Goal: Task Accomplishment & Management: Manage account settings

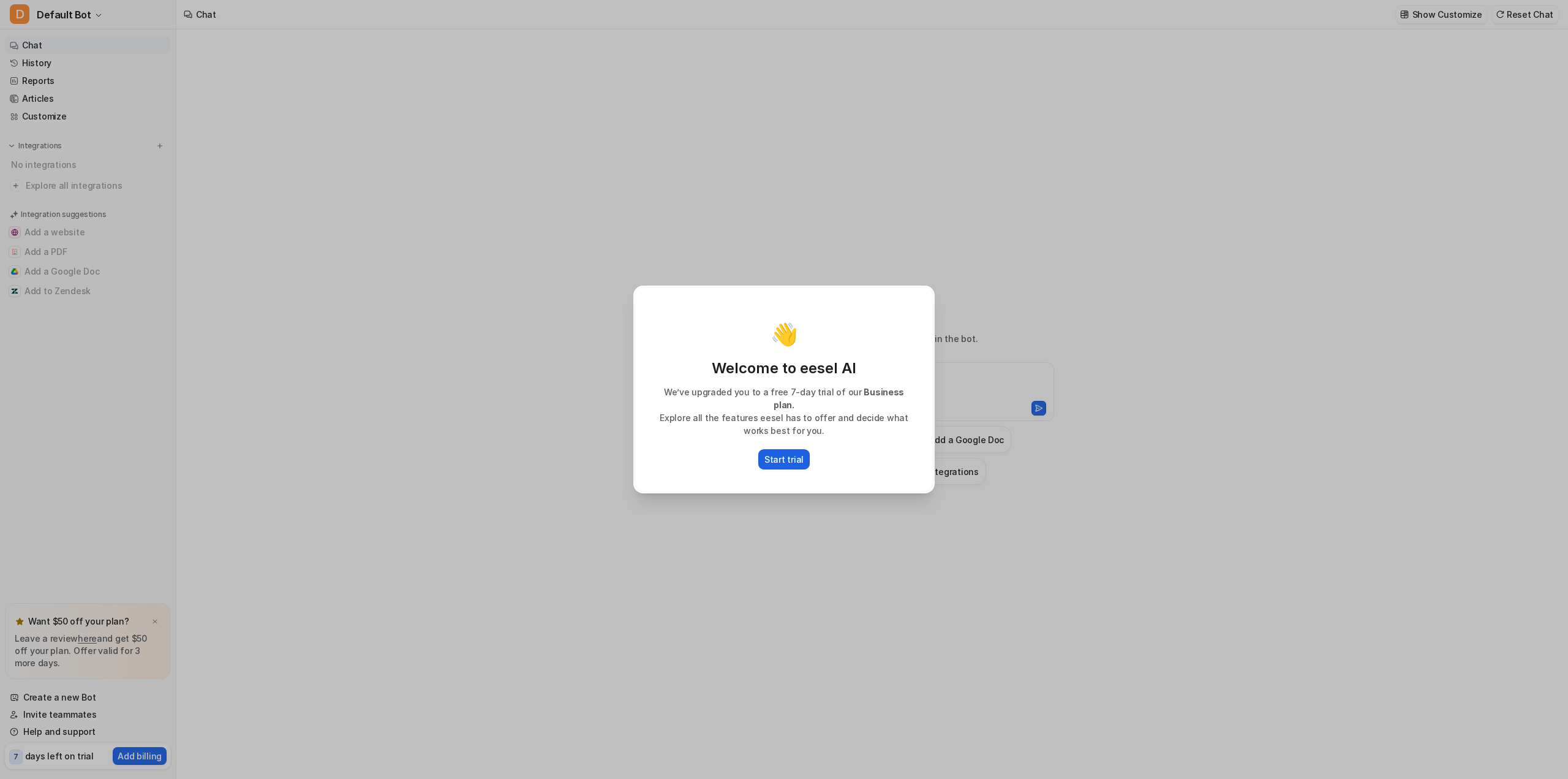
type textarea "**********"
click at [789, 454] on p "Start trial" at bounding box center [784, 460] width 39 height 13
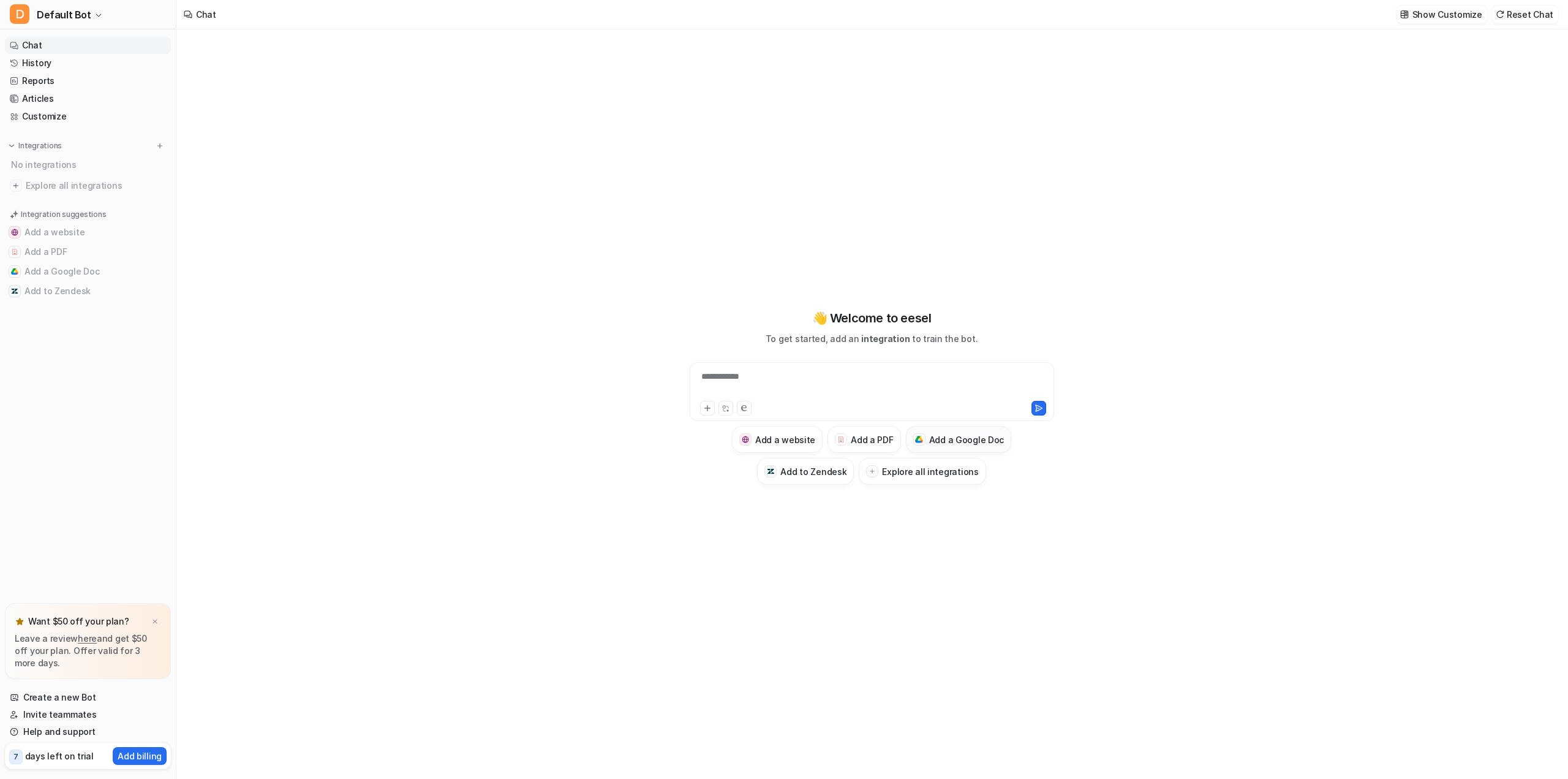
click at [950, 437] on h3 "Add a Google Doc" at bounding box center [967, 440] width 76 height 13
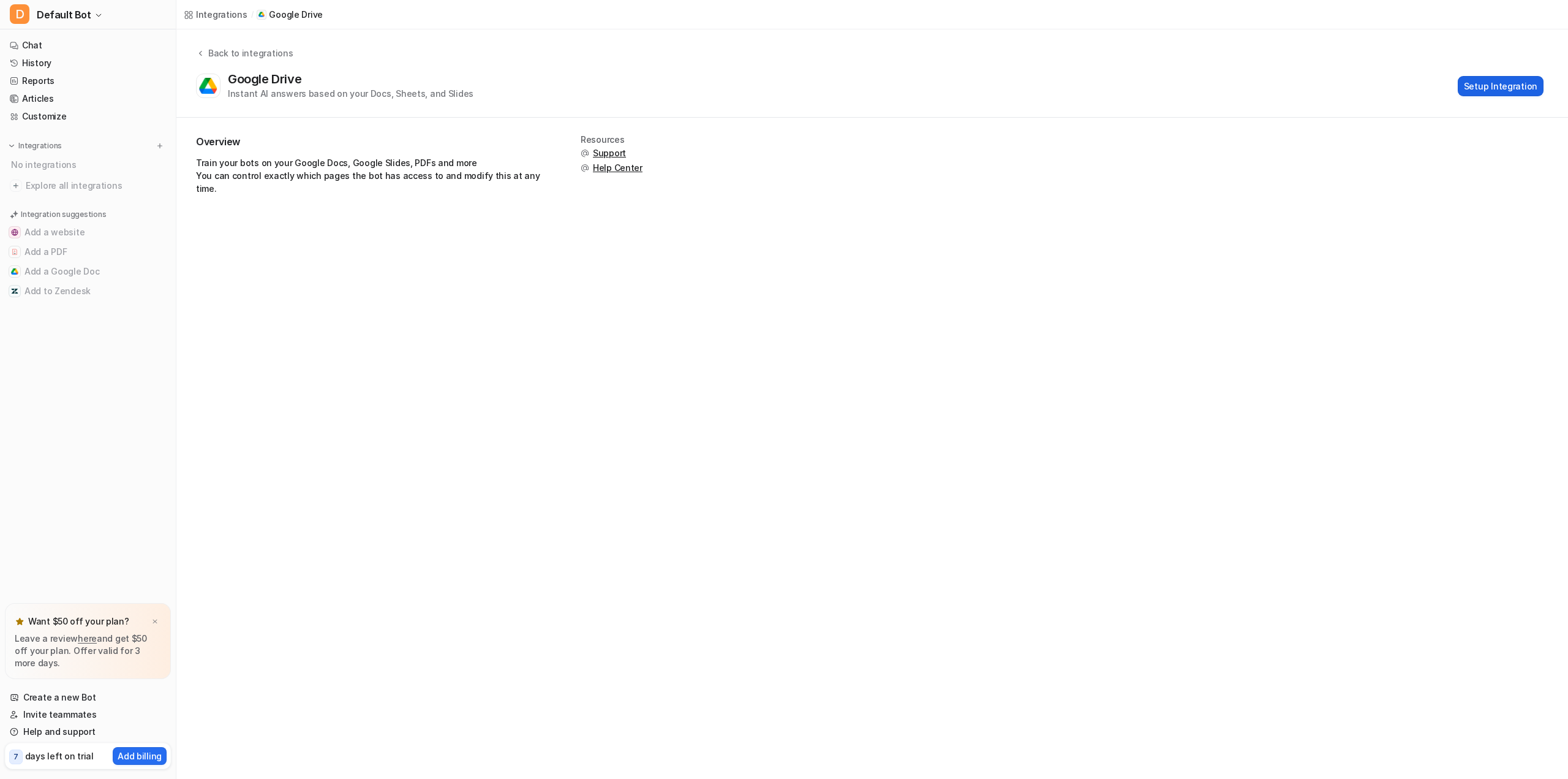
click at [1496, 92] on button "Setup Integration" at bounding box center [1500, 86] width 86 height 20
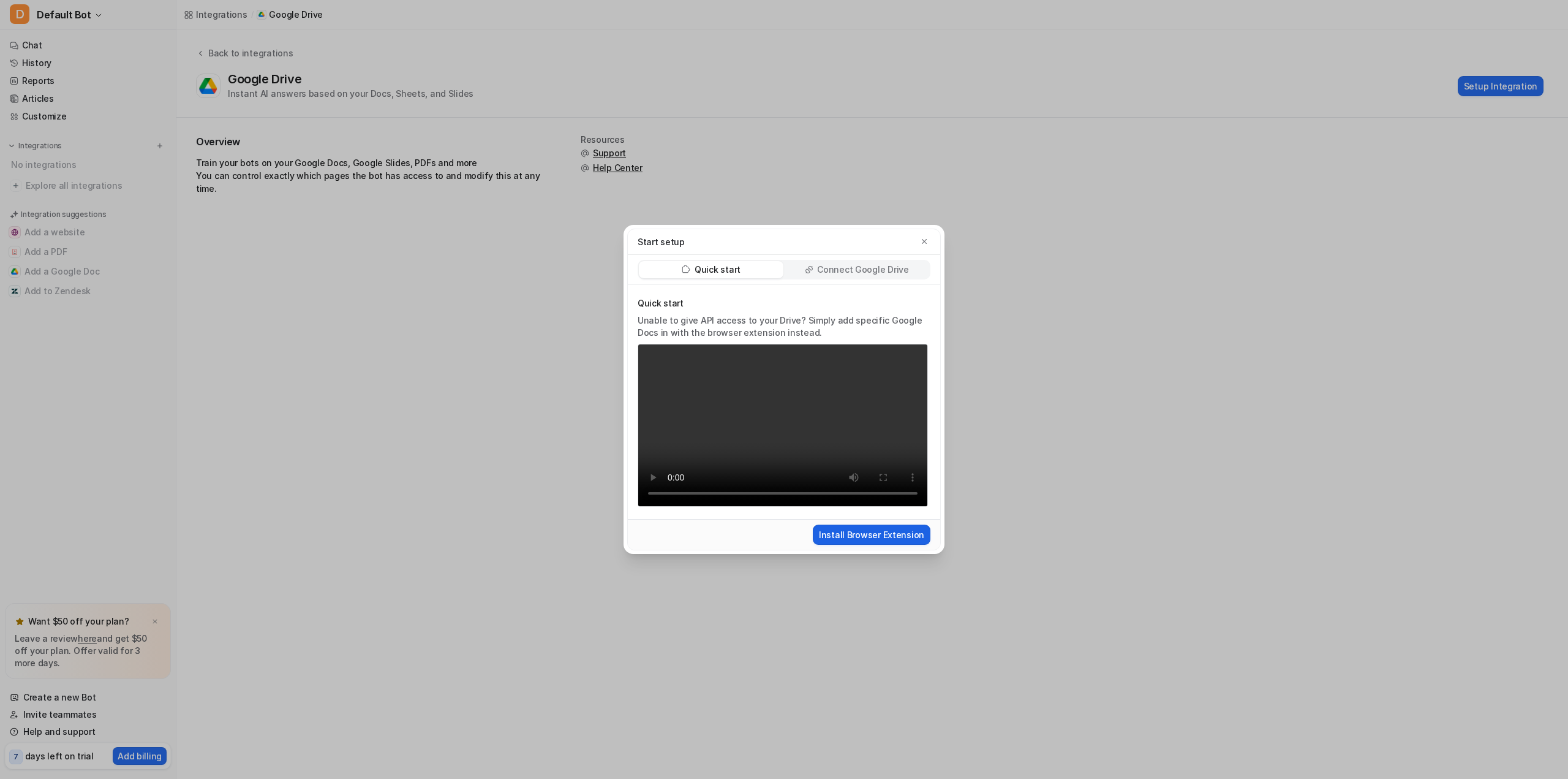
click at [879, 535] on button "Install Browser Extension" at bounding box center [872, 535] width 118 height 20
click at [1125, 357] on div "Start setup Quick start Connect Google Drive Quick start Unable to give API acc…" at bounding box center [784, 389] width 1568 height 779
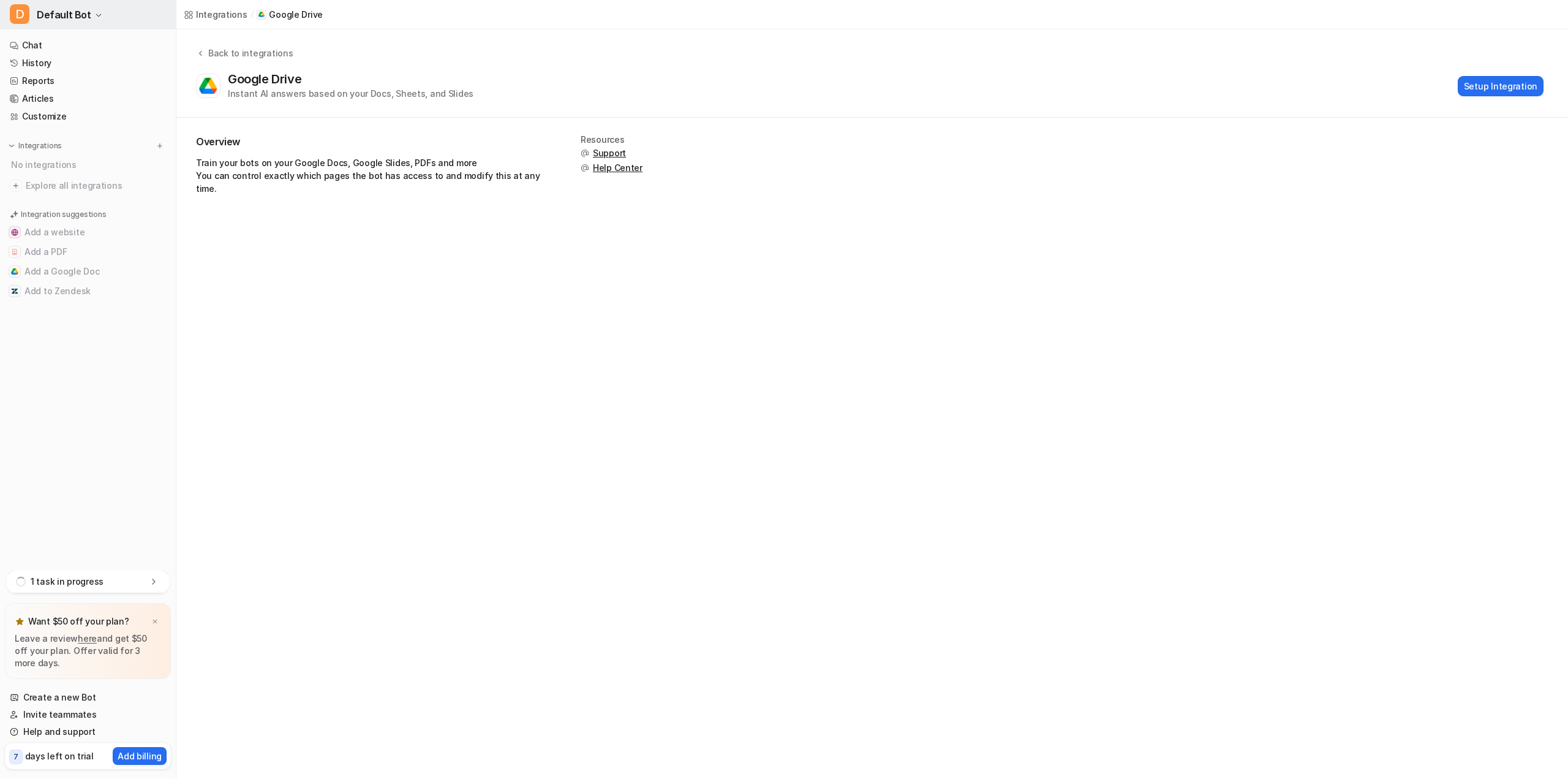
click at [35, 8] on button "D Default Bot" at bounding box center [88, 15] width 176 height 30
click at [66, 92] on link "Settings" at bounding box center [98, 92] width 169 height 20
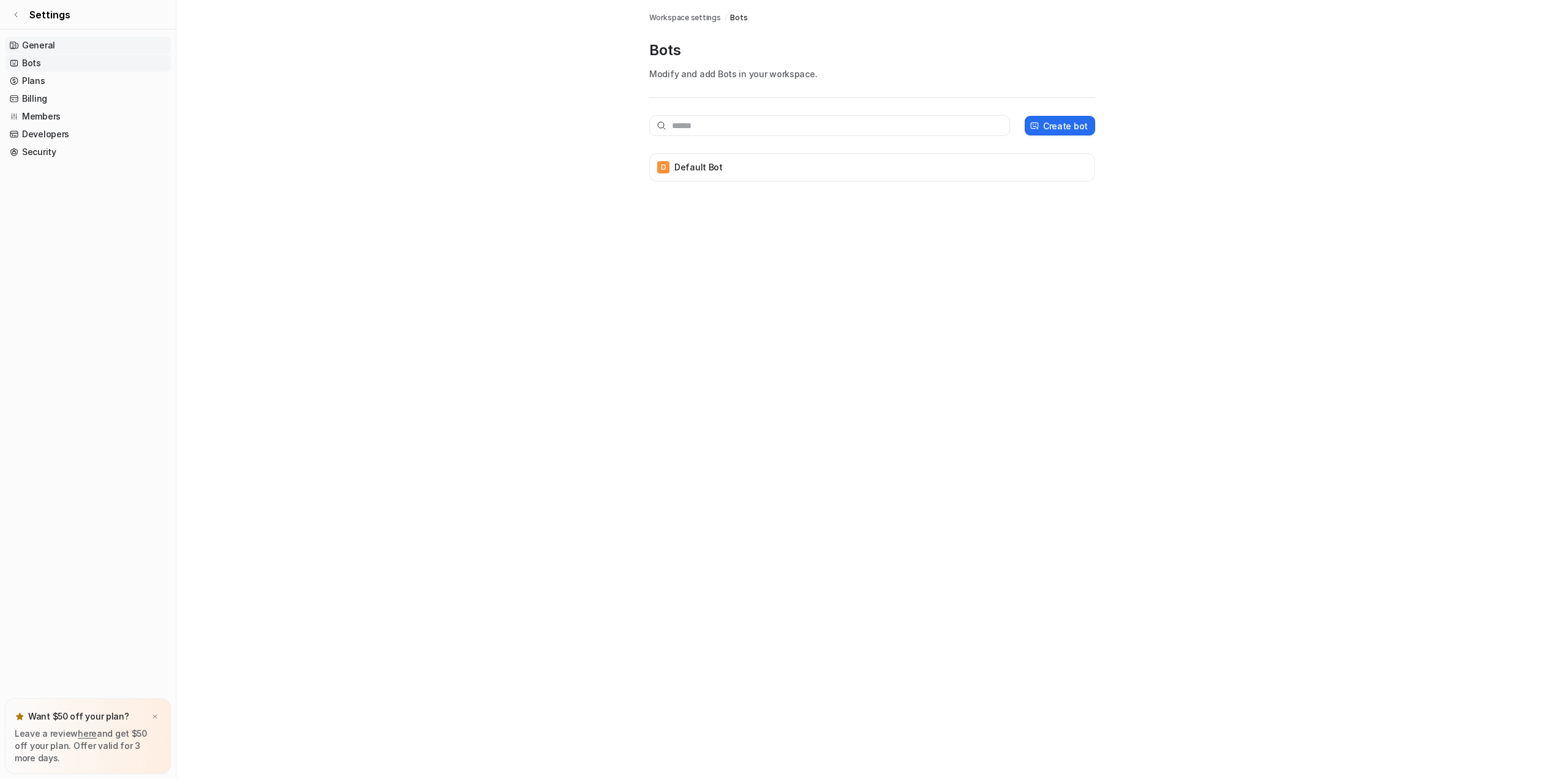
click at [50, 42] on link "General" at bounding box center [88, 45] width 166 height 17
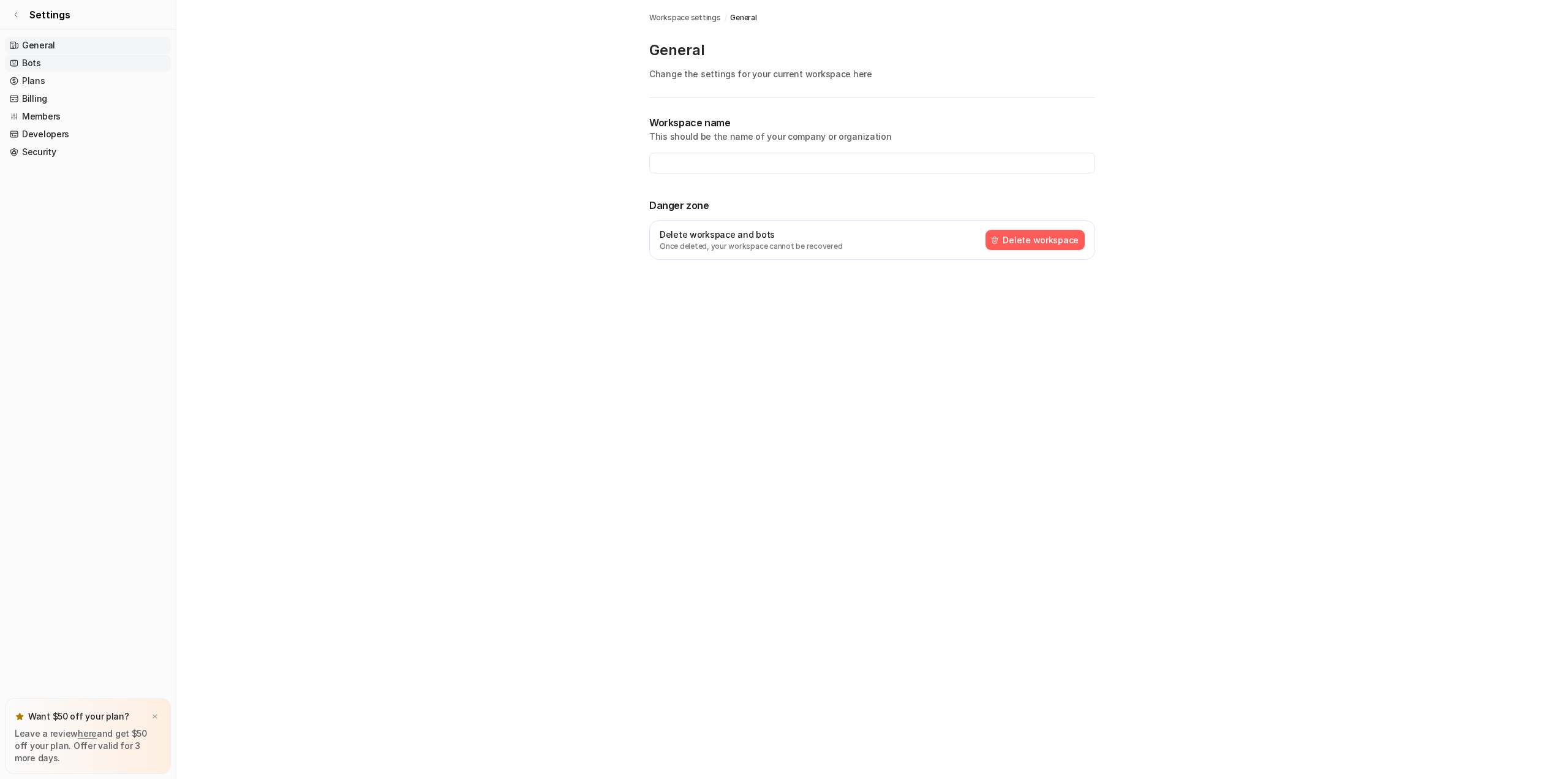
type input "**********"
click at [1045, 240] on button "Delete workspace" at bounding box center [1035, 240] width 99 height 20
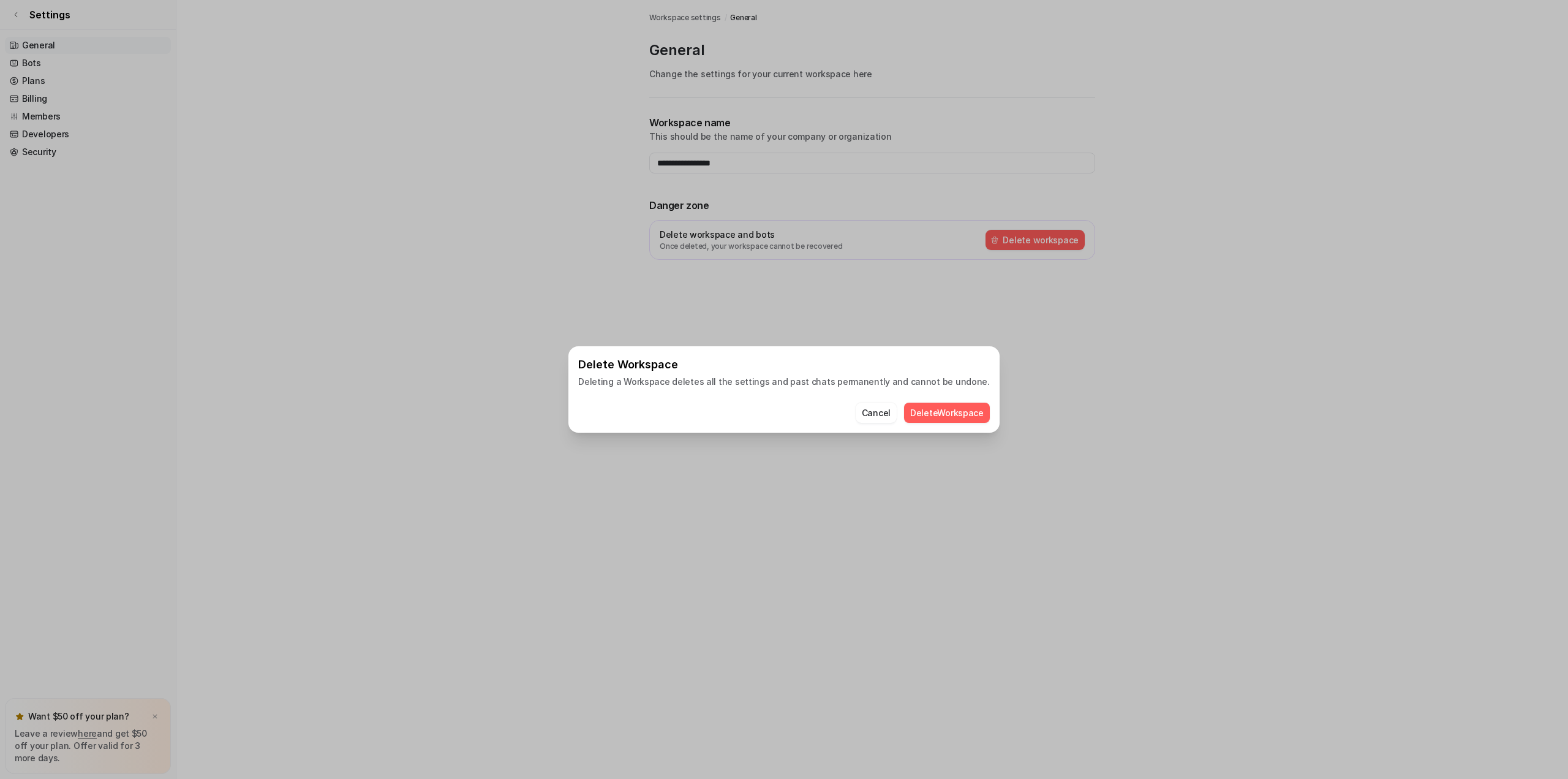
click at [925, 412] on button "Delete Workspace" at bounding box center [946, 412] width 86 height 20
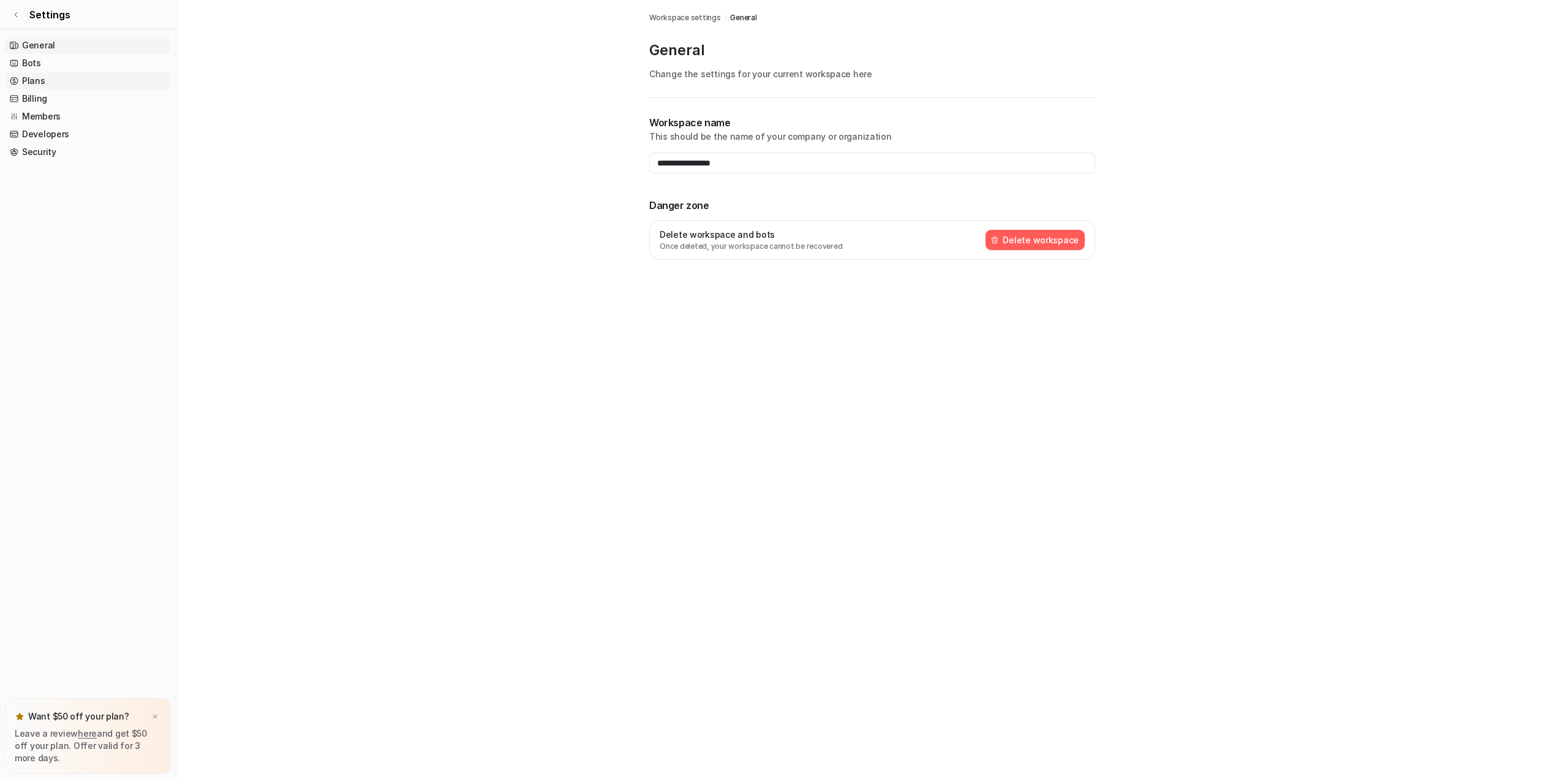
click at [34, 78] on link "Plans" at bounding box center [88, 81] width 166 height 17
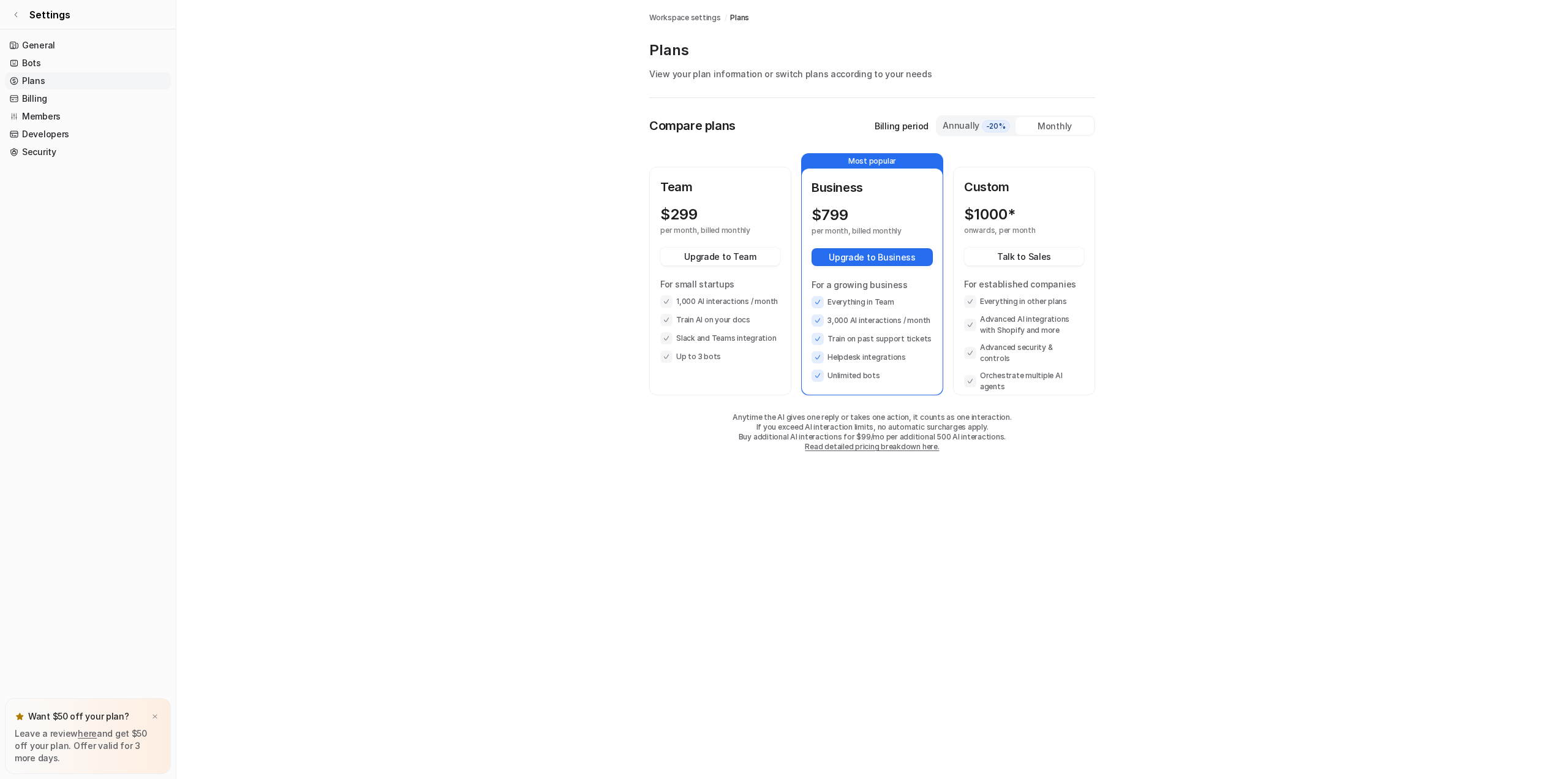
click at [682, 16] on span "Workspace settings" at bounding box center [685, 17] width 72 height 11
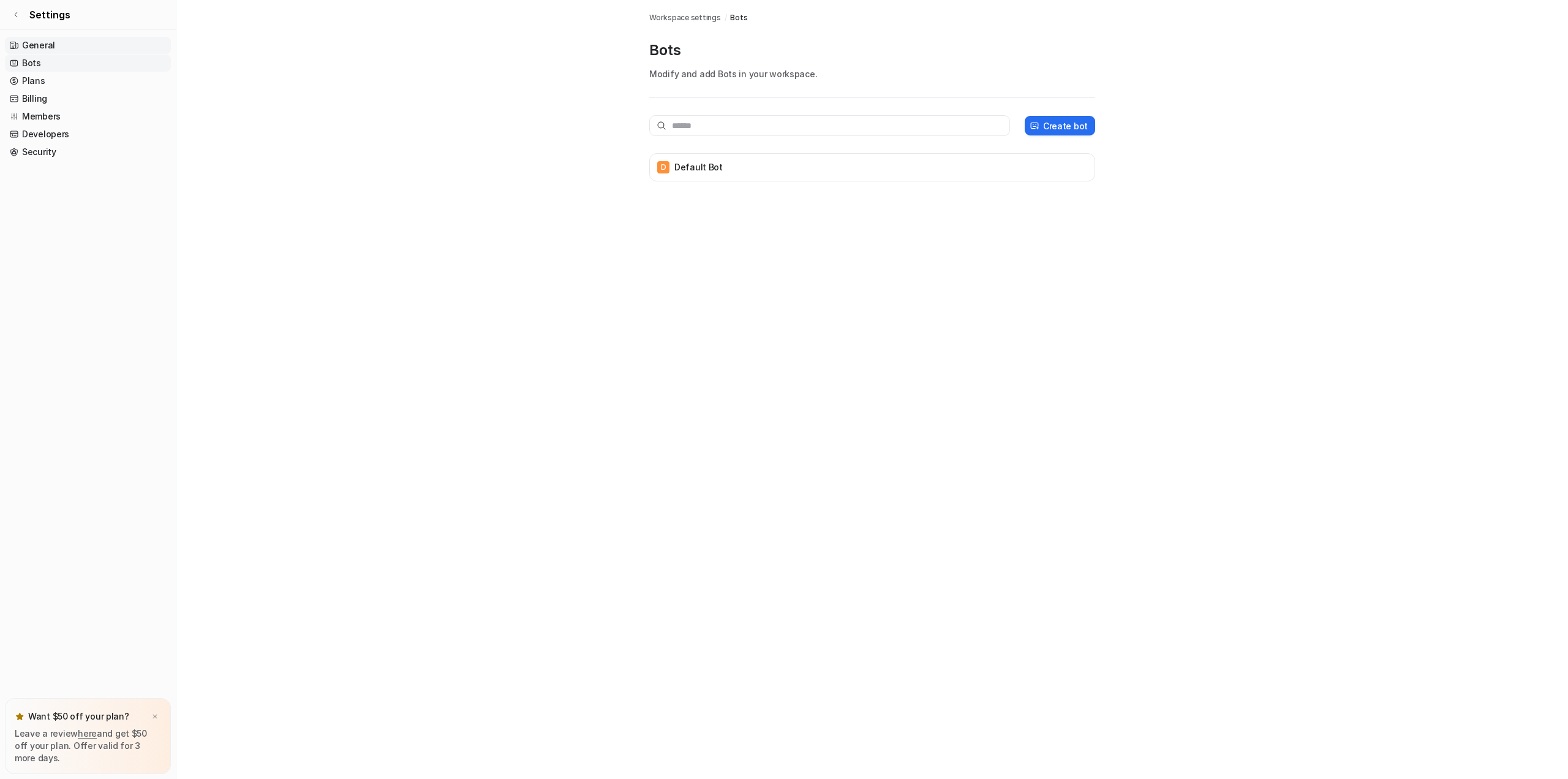
click at [32, 45] on link "General" at bounding box center [88, 45] width 166 height 17
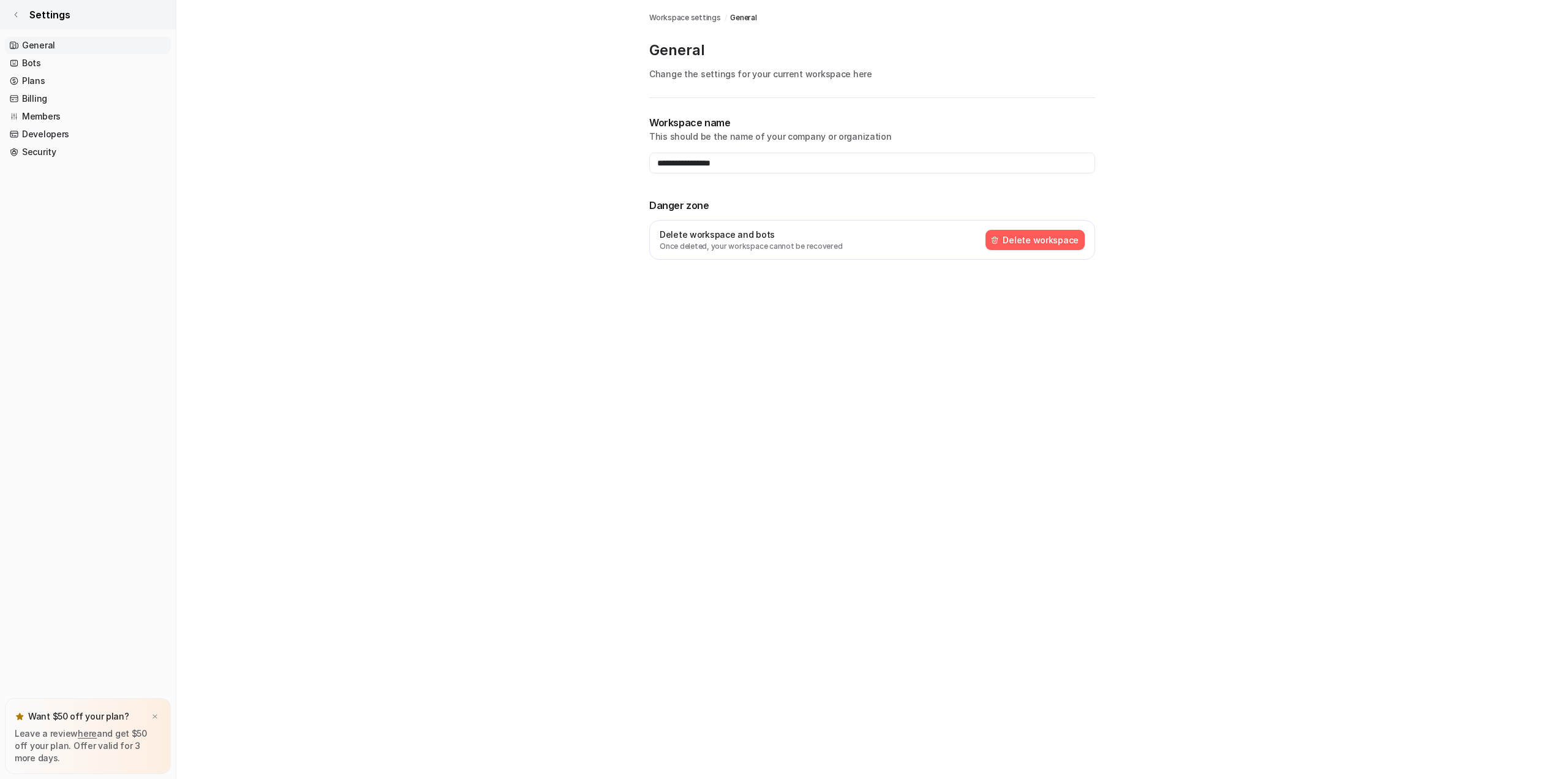
click at [18, 6] on link "Settings" at bounding box center [88, 15] width 176 height 30
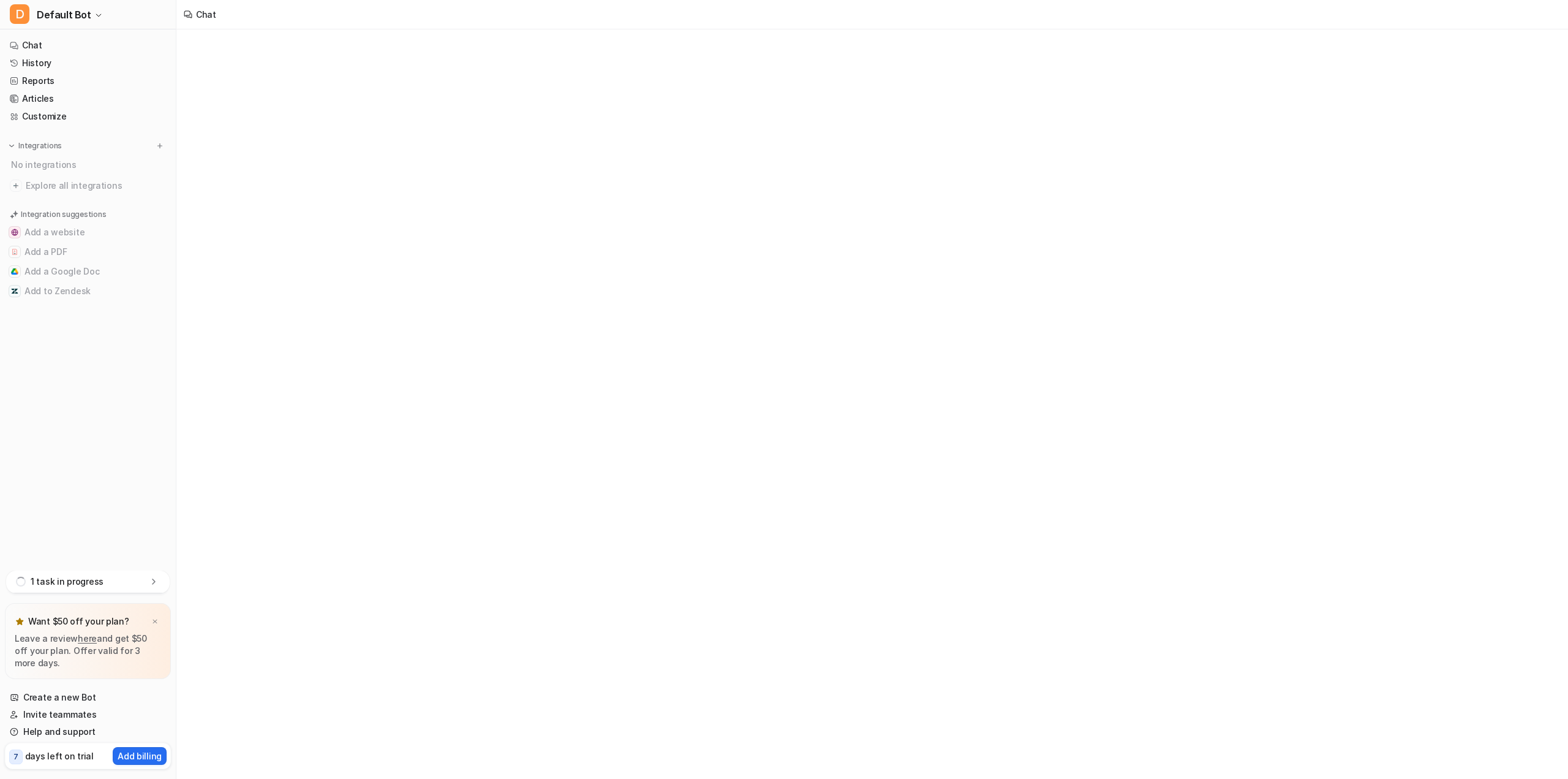
click at [18, 23] on span "D" at bounding box center [19, 14] width 19 height 19
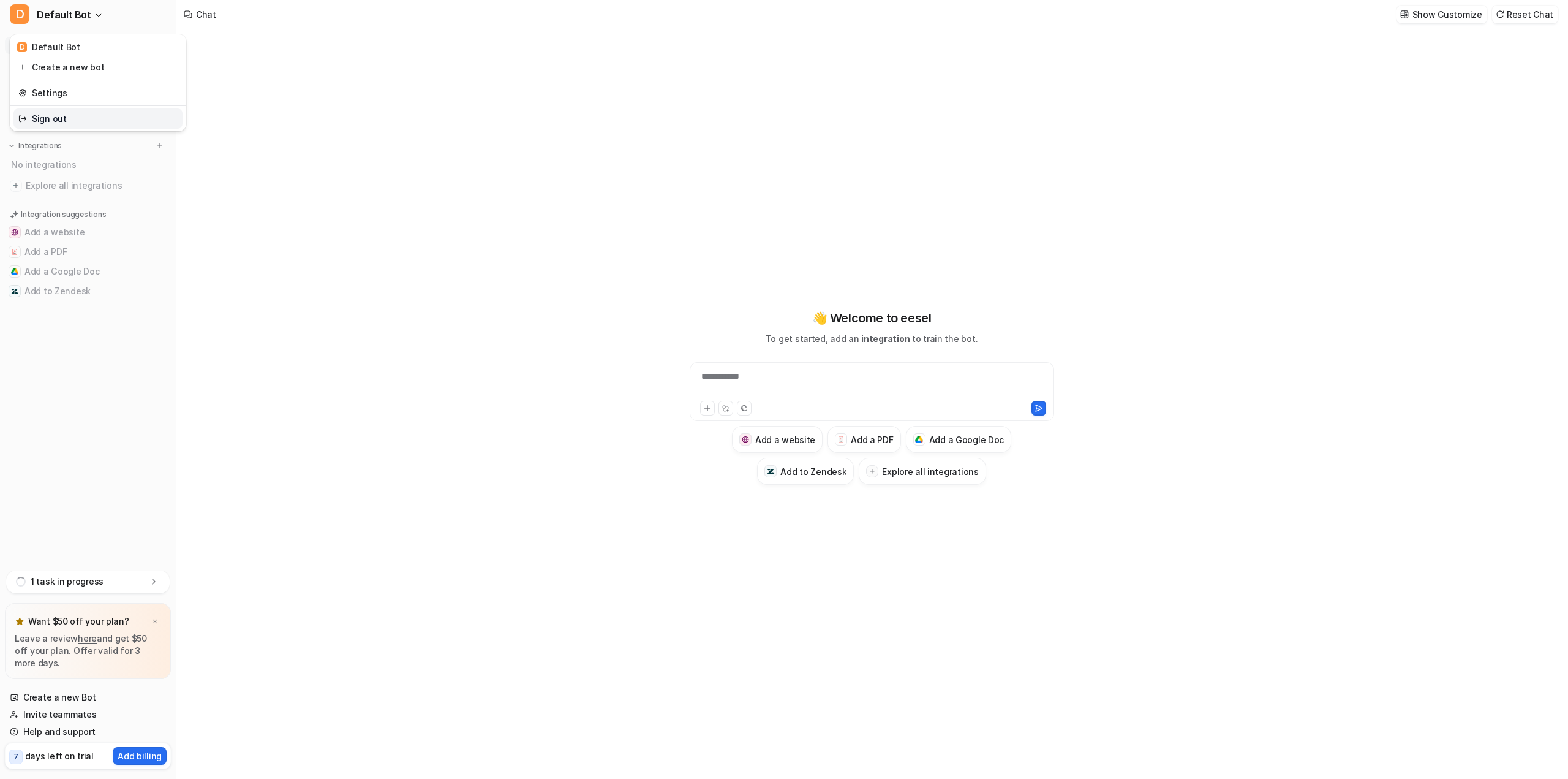
click at [78, 112] on link "Sign out" at bounding box center [98, 118] width 169 height 20
